Goal: Transaction & Acquisition: Purchase product/service

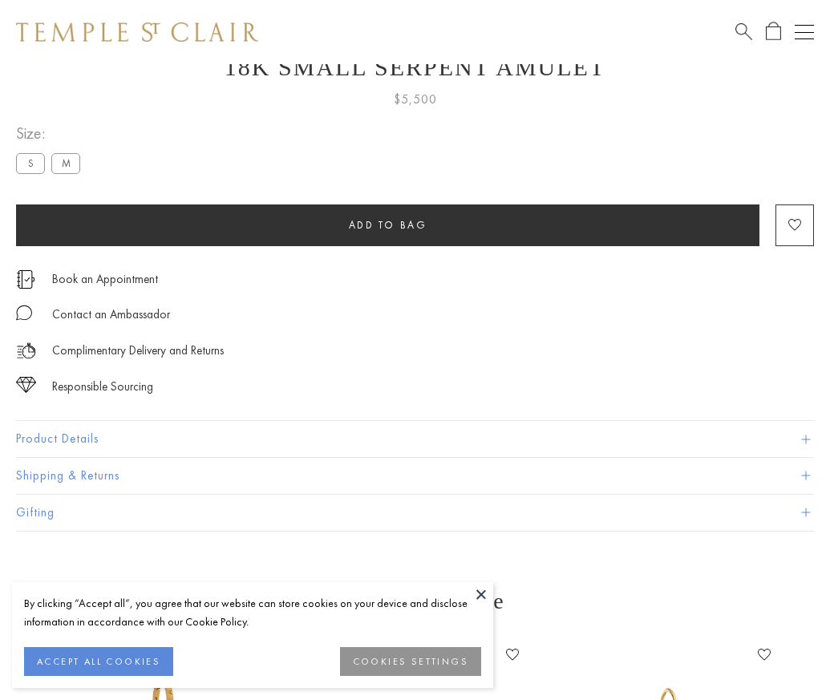
click at [387, 223] on span "Add to bag" at bounding box center [388, 225] width 79 height 14
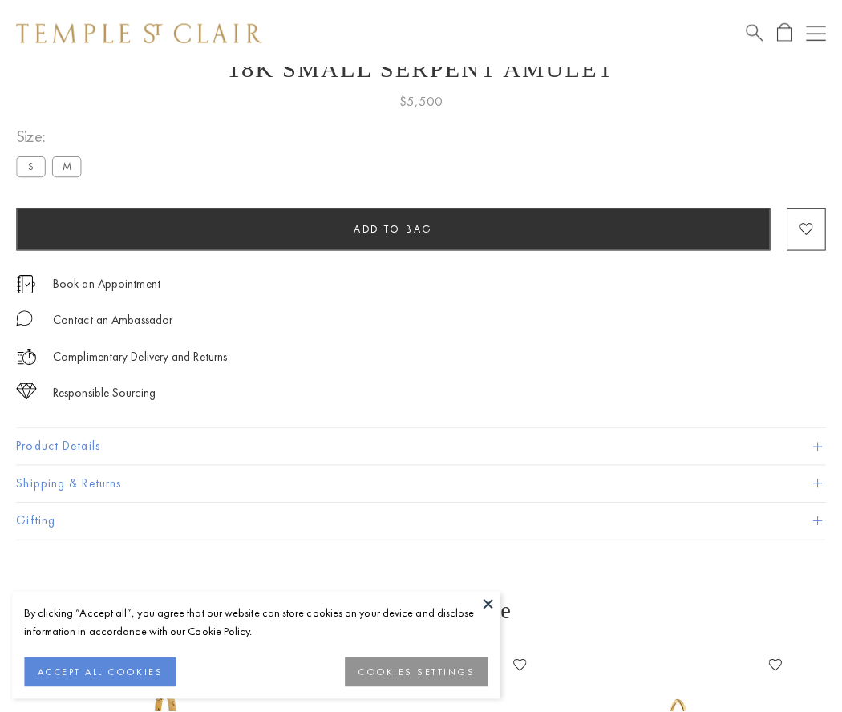
scroll to position [64, 0]
